Goal: Task Accomplishment & Management: Complete application form

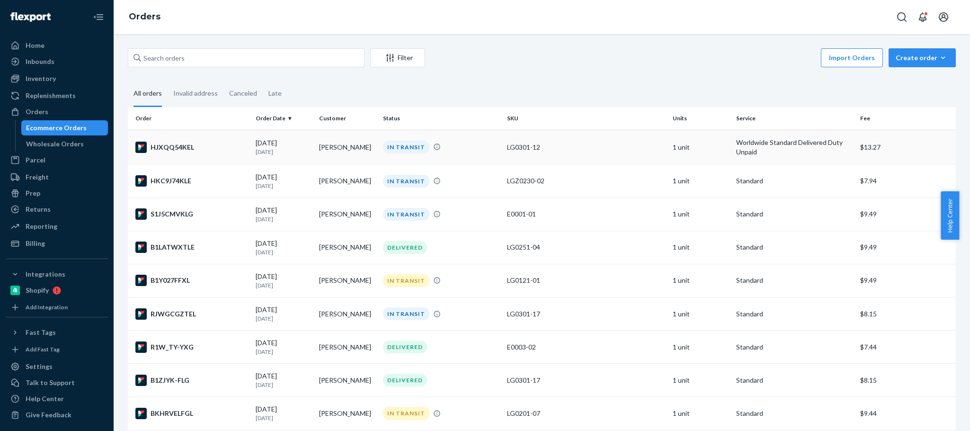
click at [270, 146] on div "[DATE] [DATE]" at bounding box center [284, 147] width 56 height 18
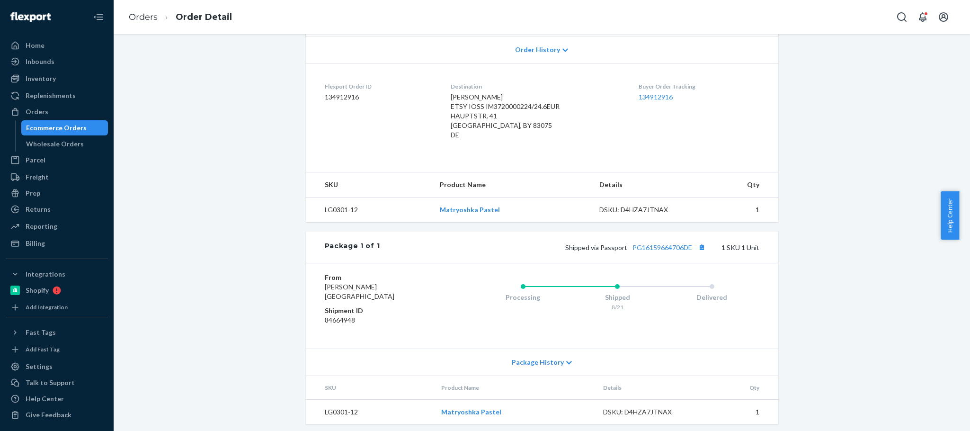
scroll to position [208, 0]
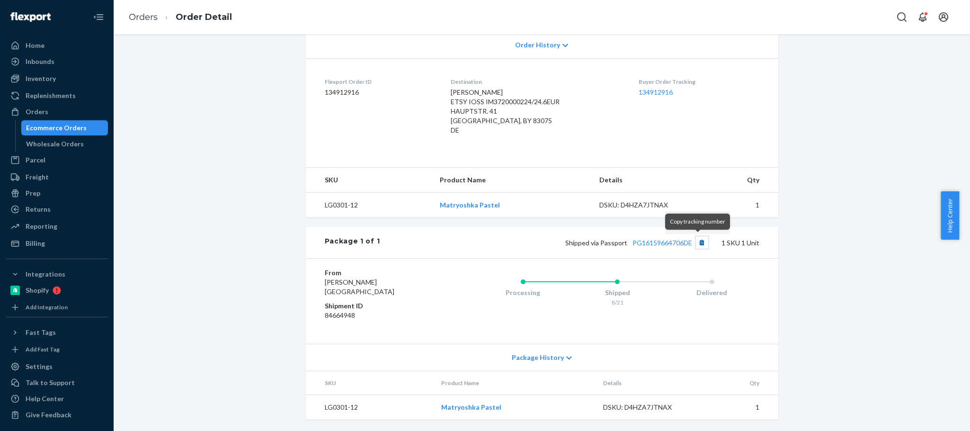
click at [697, 243] on button "Copy tracking number" at bounding box center [702, 242] width 12 height 12
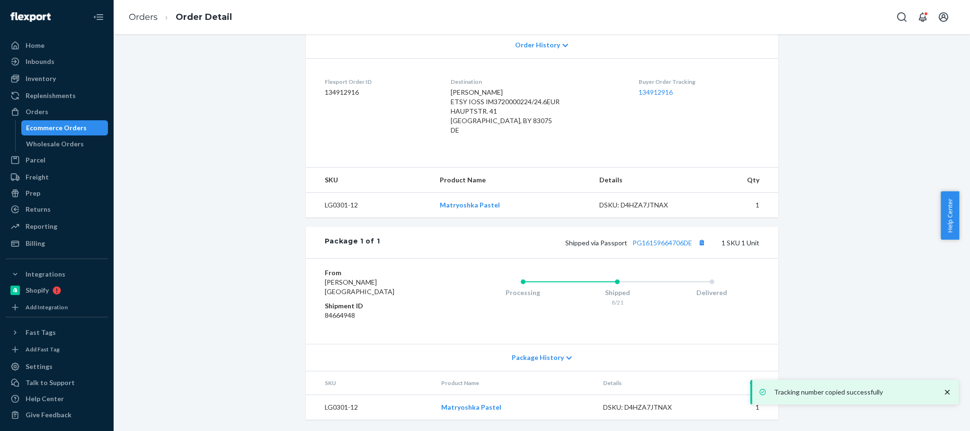
click at [606, 246] on div "Shipped via Passport PG16159664706DE 1 SKU 1 Unit" at bounding box center [569, 242] width 379 height 12
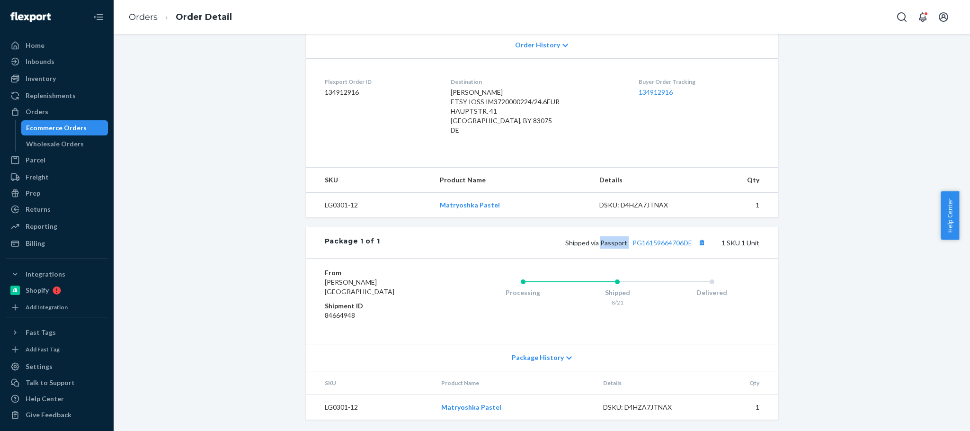
click at [606, 246] on div "Shipped via Passport PG16159664706DE 1 SKU 1 Unit" at bounding box center [569, 242] width 379 height 12
copy span "Passport"
click at [44, 112] on div "Orders" at bounding box center [37, 111] width 23 height 9
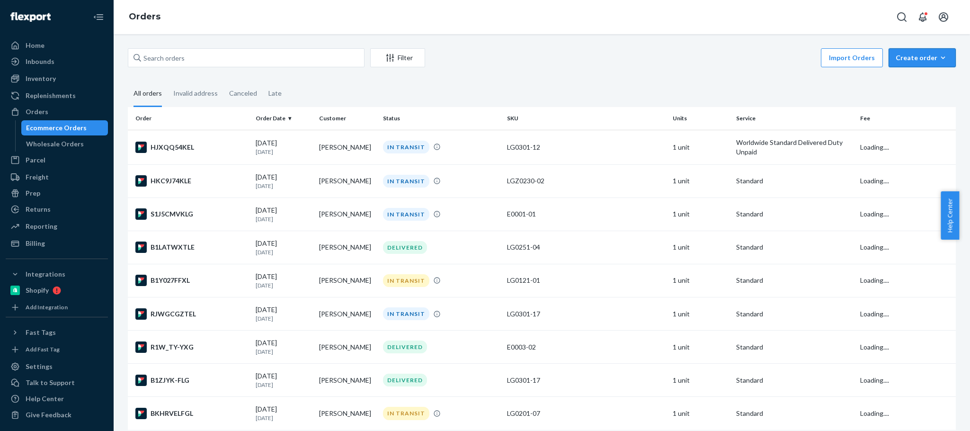
click at [908, 59] on div "Create order" at bounding box center [922, 57] width 53 height 9
click at [914, 81] on span "Ecommerce order" at bounding box center [928, 80] width 59 height 7
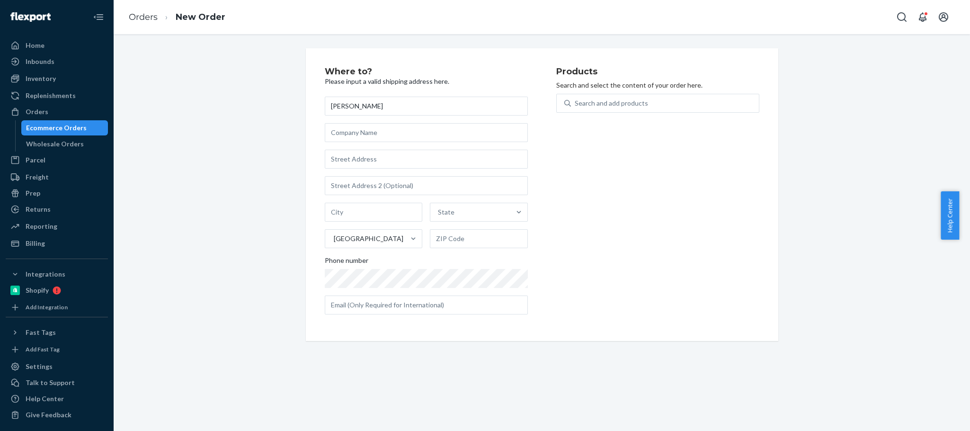
type input "[PERSON_NAME]"
click at [354, 158] on input "text" at bounding box center [426, 159] width 203 height 19
paste input "[STREET_ADDRESS]"
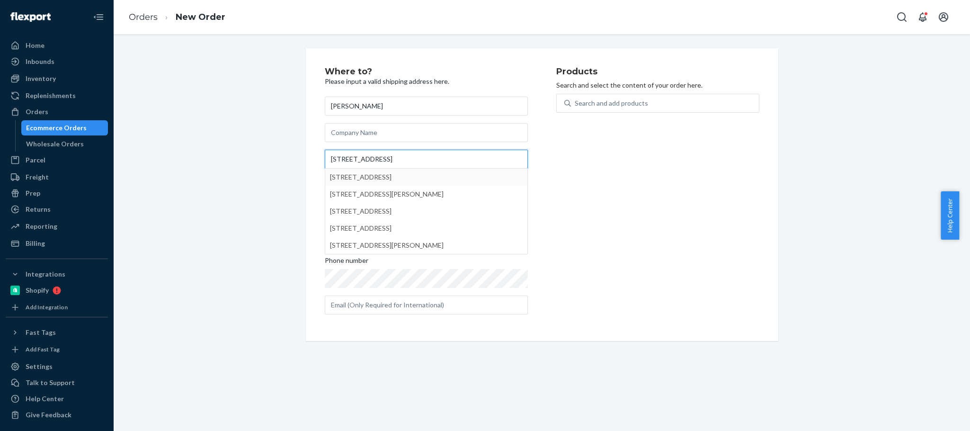
type input "[STREET_ADDRESS]"
type input "spc 125"
type input "[GEOGRAPHIC_DATA]"
type input "92082"
type input "[STREET_ADDRESS]"
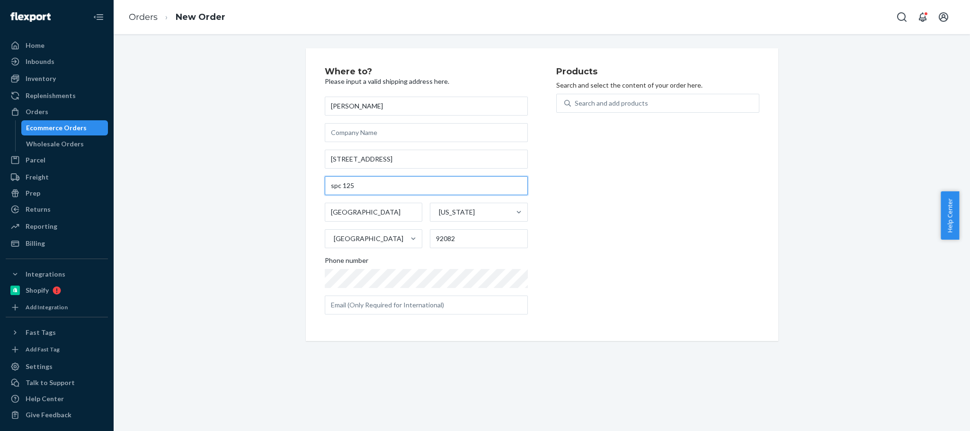
drag, startPoint x: 360, startPoint y: 188, endPoint x: 227, endPoint y: 178, distance: 133.0
click at [230, 179] on div "Where to? Please input a valid shipping address here. [PERSON_NAME] [STREET_ADD…" at bounding box center [542, 194] width 842 height 293
paste input "[STREET_ADDRESS]"
drag, startPoint x: 411, startPoint y: 184, endPoint x: 137, endPoint y: 194, distance: 274.3
click at [148, 192] on div "Where to? Please input a valid shipping address here. [PERSON_NAME] [STREET_ADD…" at bounding box center [542, 194] width 842 height 293
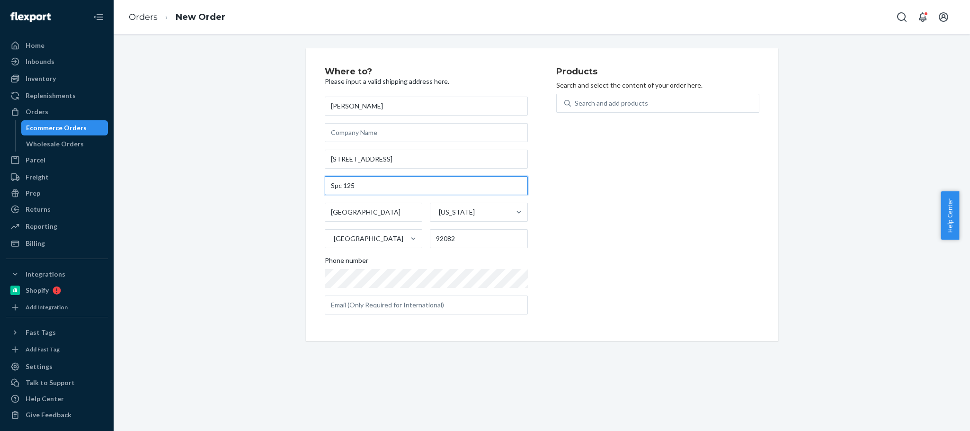
type input "Spc 125"
click at [269, 194] on div "Where to? Please input a valid shipping address here. [PERSON_NAME] [STREET_ADD…" at bounding box center [542, 194] width 842 height 293
drag, startPoint x: 457, startPoint y: 239, endPoint x: 299, endPoint y: 236, distance: 158.7
click at [306, 236] on div "Where to? Please input a valid shipping address here. [PERSON_NAME] [STREET_ADD…" at bounding box center [542, 194] width 473 height 293
paste input "92082-7013"
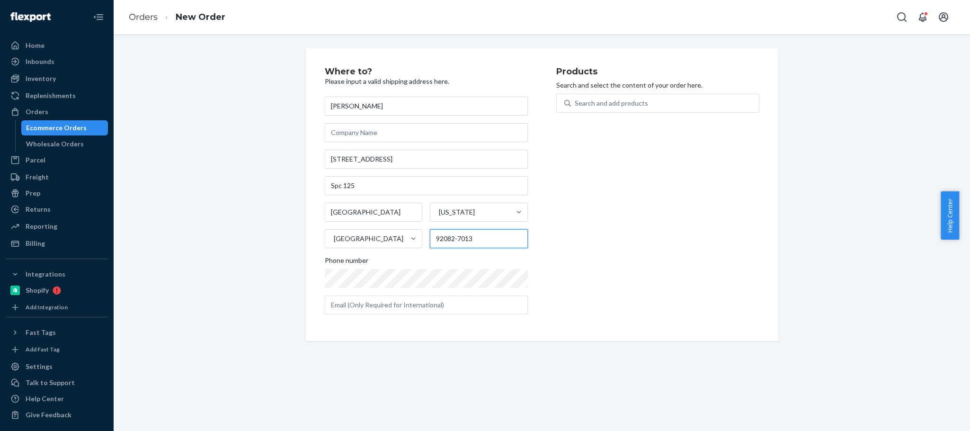
type input "92082-7013"
click at [259, 206] on div "Where to? Please input a valid shipping address here. [PERSON_NAME] [STREET_ADD…" at bounding box center [542, 194] width 842 height 293
click at [584, 109] on div "Search and add products" at bounding box center [665, 103] width 188 height 17
click at [576, 108] on input "0 results available. Use Up and Down to choose options, press Enter to select t…" at bounding box center [575, 102] width 1 height 9
paste input "LGZ0210-05"
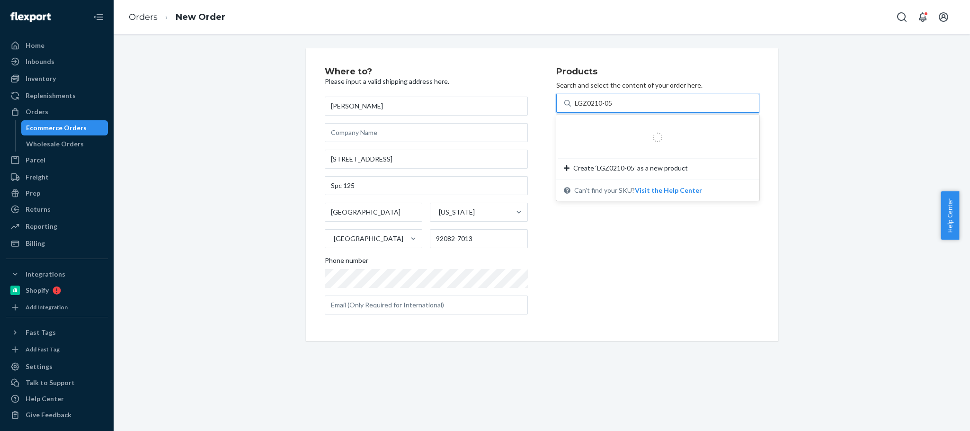
type input "LGZ0210-05"
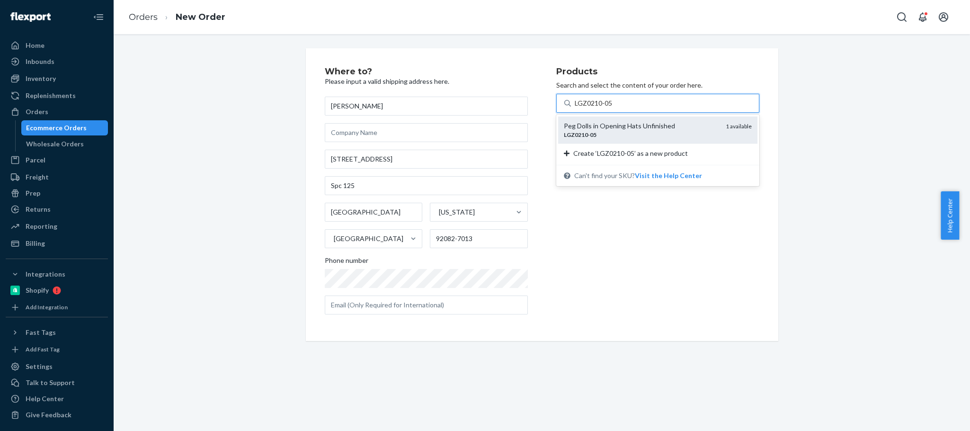
click at [598, 124] on div "Peg Dolls in Opening Hats Unfinished" at bounding box center [641, 125] width 154 height 9
click at [598, 108] on input "LGZ0210-05" at bounding box center [594, 102] width 38 height 9
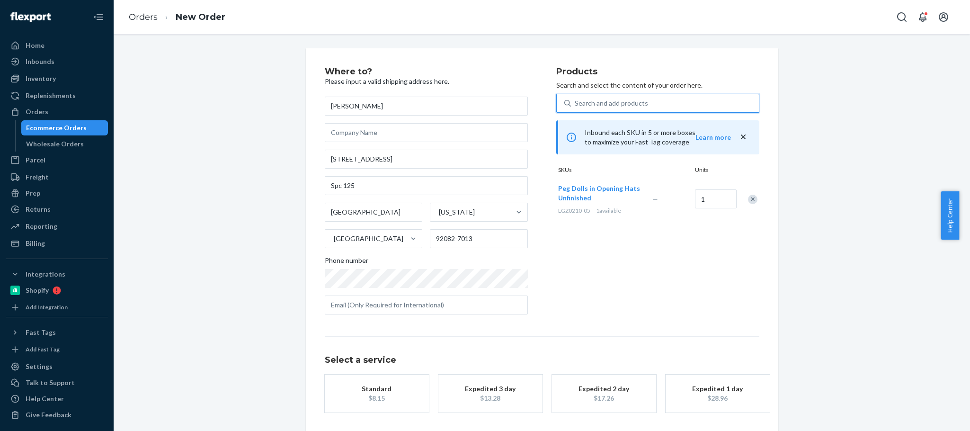
click at [373, 389] on div "Standard" at bounding box center [377, 388] width 76 height 9
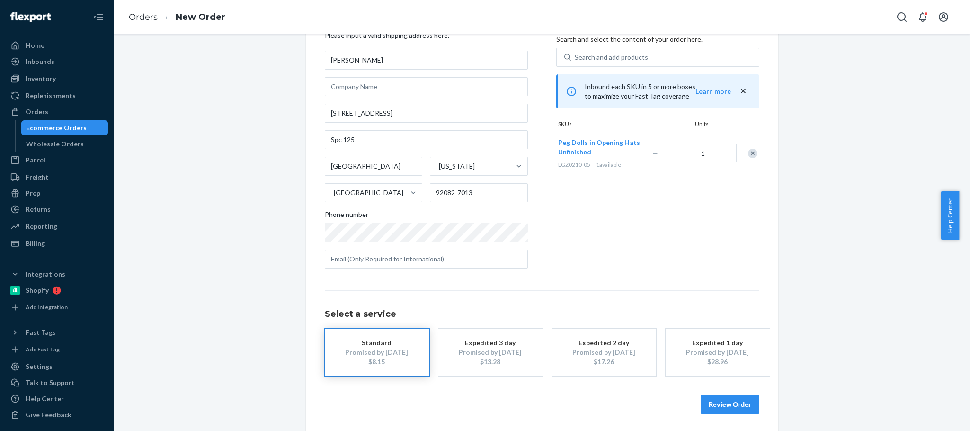
scroll to position [47, 0]
click at [719, 400] on button "Review Order" at bounding box center [730, 402] width 59 height 19
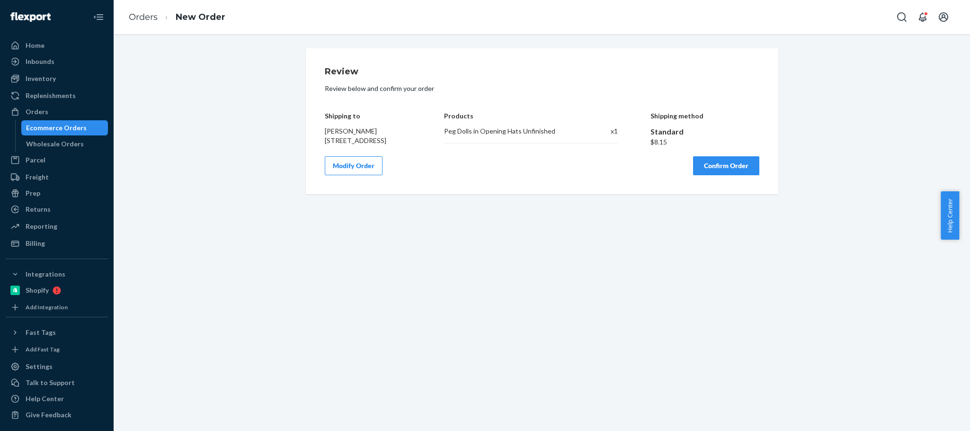
click at [714, 175] on button "Confirm Order" at bounding box center [726, 165] width 66 height 19
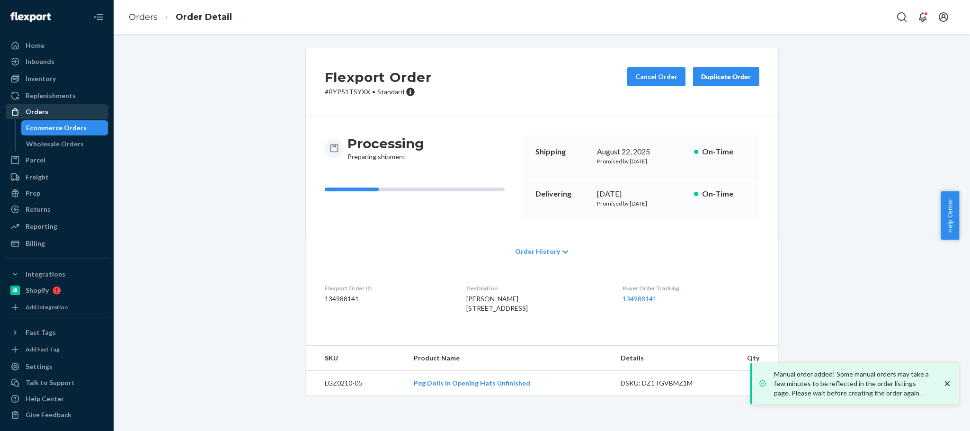
click at [55, 114] on div "Orders" at bounding box center [57, 111] width 100 height 13
